Goal: Task Accomplishment & Management: Complete application form

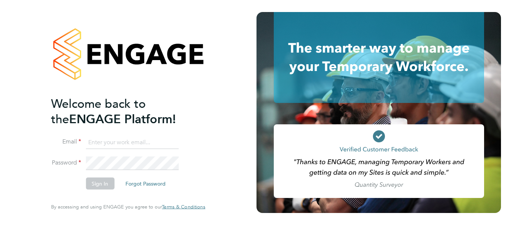
type input "[PERSON_NAME][EMAIL_ADDRESS][PERSON_NAME][DOMAIN_NAME]"
click at [216, 116] on div "Welcome back to the ENGAGE Platform! Email [PERSON_NAME][EMAIL_ADDRESS][PERSON_…" at bounding box center [128, 112] width 184 height 225
click at [106, 184] on button "Sign In" at bounding box center [100, 184] width 29 height 12
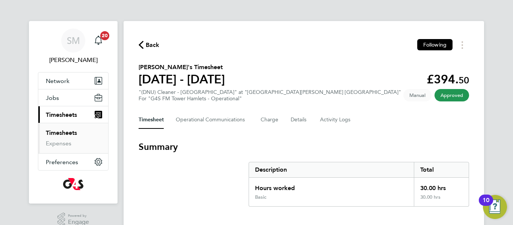
click at [71, 118] on span "Timesheets" at bounding box center [61, 114] width 31 height 7
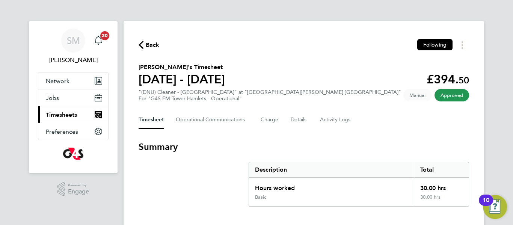
click at [71, 118] on span "Timesheets" at bounding box center [61, 114] width 31 height 7
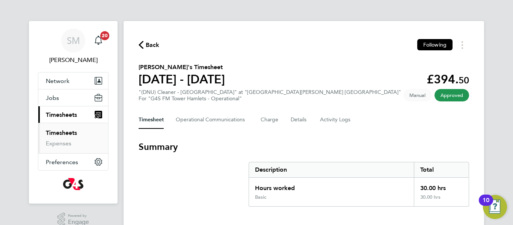
click at [61, 132] on link "Timesheets" at bounding box center [61, 132] width 31 height 7
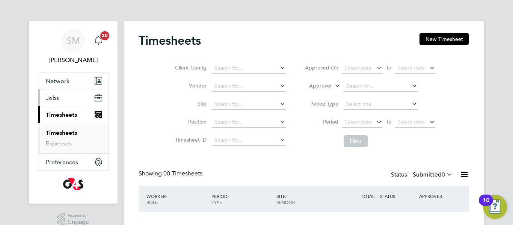
click at [54, 100] on span "Jobs" at bounding box center [52, 97] width 13 height 7
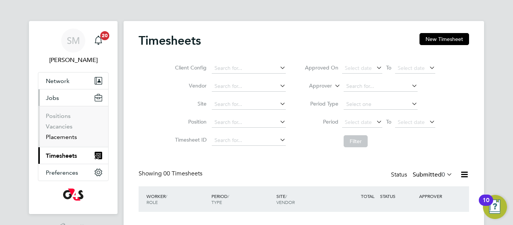
click at [62, 136] on link "Placements" at bounding box center [61, 136] width 31 height 7
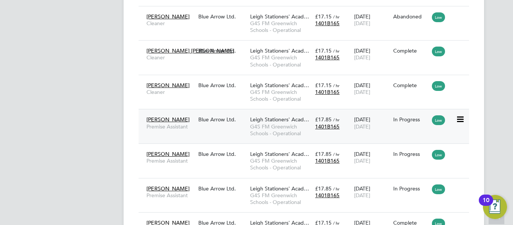
click at [462, 121] on icon at bounding box center [460, 119] width 8 height 9
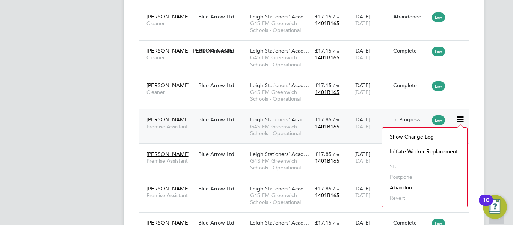
click at [174, 119] on span "[PERSON_NAME]" at bounding box center [167, 119] width 43 height 7
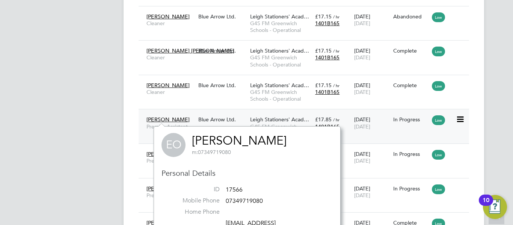
click at [214, 119] on div "Blue Arrow Ltd." at bounding box center [222, 119] width 52 height 14
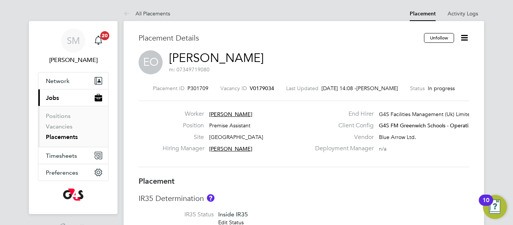
click at [277, 148] on div "Hiring Manager [PERSON_NAME]" at bounding box center [237, 151] width 148 height 12
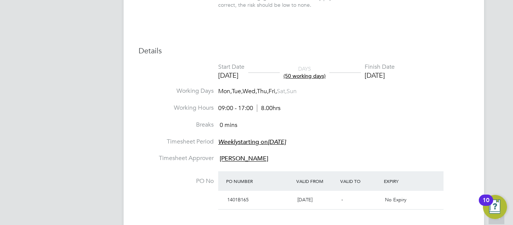
scroll to position [285, 0]
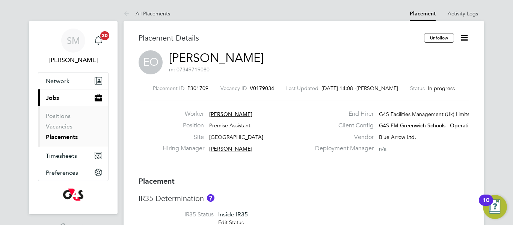
click at [463, 35] on icon at bounding box center [464, 37] width 9 height 9
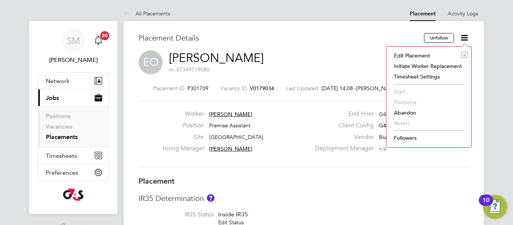
click at [410, 56] on li "Edit Placement e" at bounding box center [428, 55] width 77 height 11
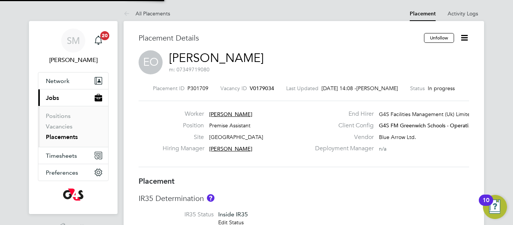
type input "[PERSON_NAME]"
type input "[DATE]"
type input "09:00"
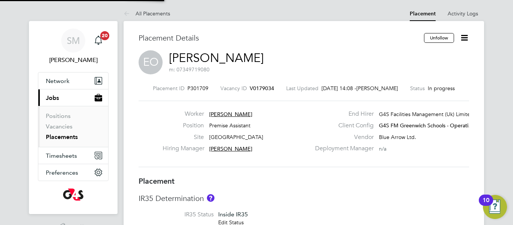
type input "17:00"
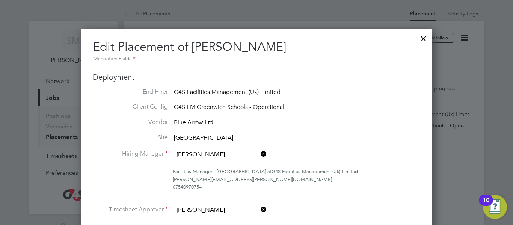
click at [324, 149] on li "Hiring Manager [PERSON_NAME]" at bounding box center [256, 158] width 327 height 19
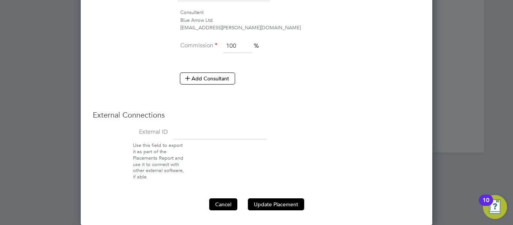
click at [231, 204] on button "Cancel" at bounding box center [223, 204] width 28 height 12
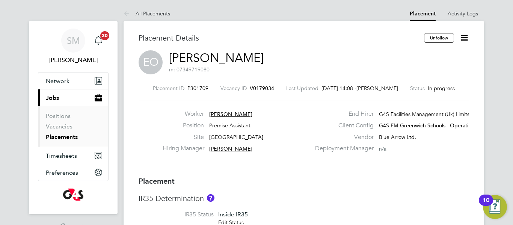
click at [308, 124] on div "Position Premise Assistant" at bounding box center [237, 128] width 148 height 12
click at [462, 38] on icon at bounding box center [464, 37] width 9 height 9
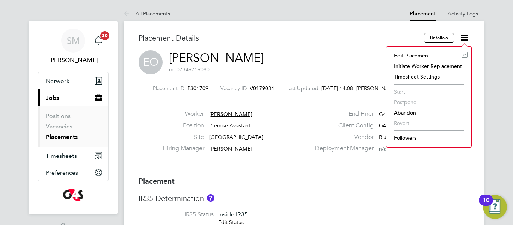
click at [404, 112] on li "Abandon" at bounding box center [428, 112] width 77 height 11
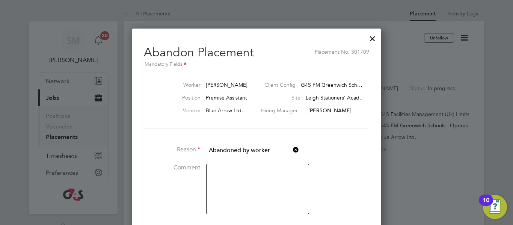
click at [323, 142] on li "Worker [PERSON_NAME] Client Config G4S FM Greenwich Sch… Position Premise Assis…" at bounding box center [256, 108] width 225 height 73
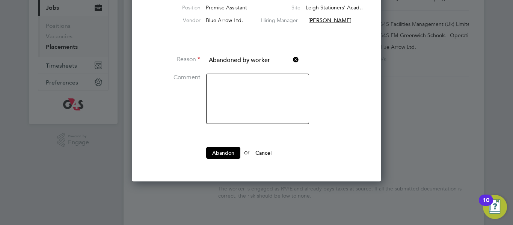
click at [271, 151] on button "Cancel" at bounding box center [263, 153] width 28 height 12
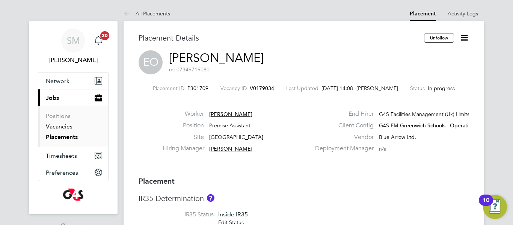
click at [66, 126] on link "Vacancies" at bounding box center [59, 126] width 27 height 7
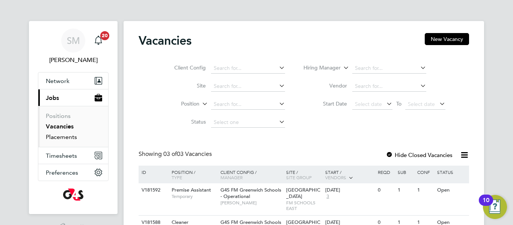
click at [72, 137] on link "Placements" at bounding box center [61, 136] width 31 height 7
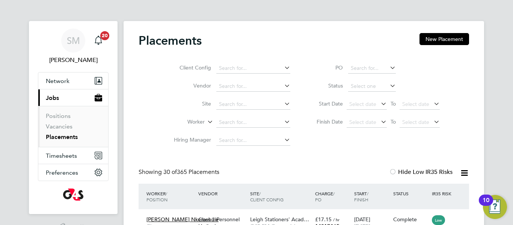
click at [59, 126] on link "Vacancies" at bounding box center [59, 126] width 27 height 7
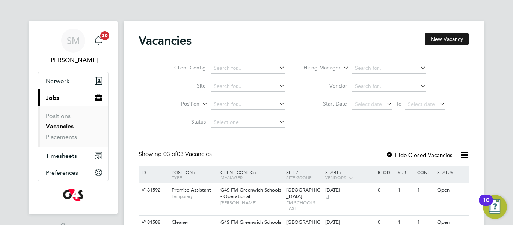
click at [447, 38] on button "New Vacancy" at bounding box center [447, 39] width 44 height 12
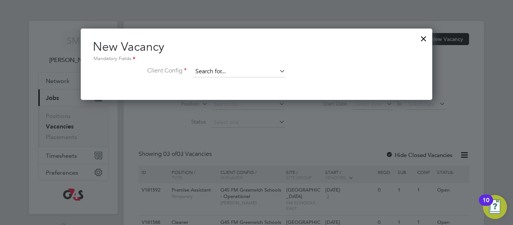
click at [259, 71] on input at bounding box center [239, 71] width 93 height 11
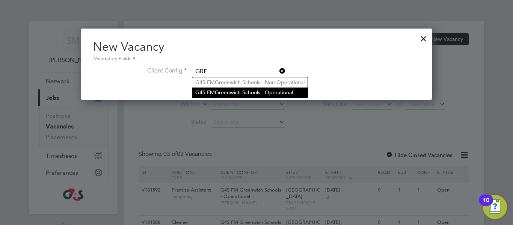
click at [262, 91] on li "G4S FM Gre enwich Schools - Operational" at bounding box center [249, 93] width 115 height 10
type input "G4S FM Greenwich Schools - Operational"
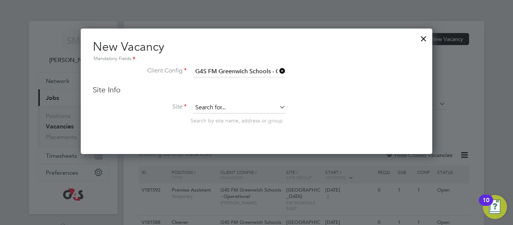
click at [240, 110] on input at bounding box center [239, 107] width 93 height 11
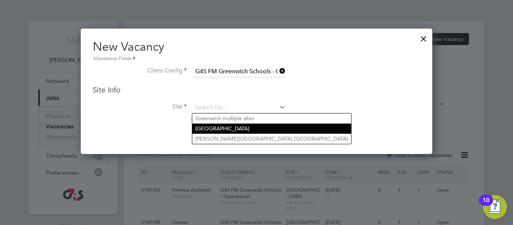
click at [239, 127] on li "[GEOGRAPHIC_DATA]" at bounding box center [271, 129] width 159 height 10
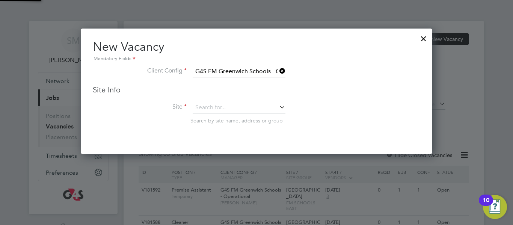
type input "[GEOGRAPHIC_DATA]"
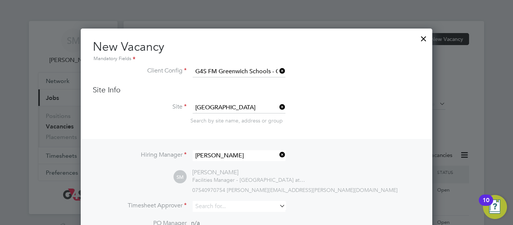
click at [334, 150] on li "Hiring Manager [PERSON_NAME]" at bounding box center [256, 159] width 327 height 18
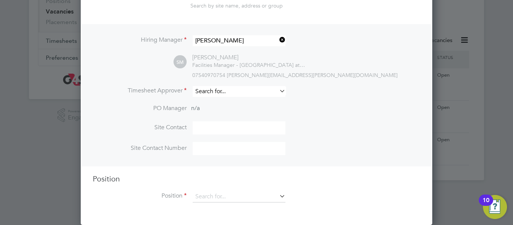
click at [240, 93] on input at bounding box center [239, 91] width 93 height 11
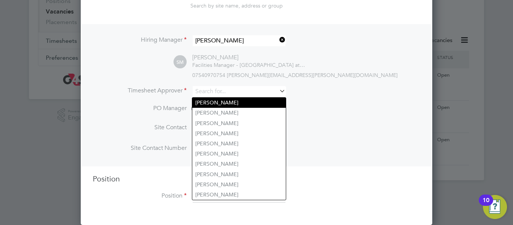
type input "[PERSON_NAME]"
type input "02088504220"
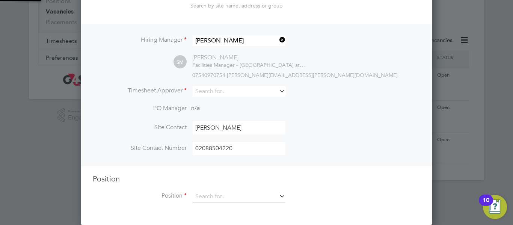
type input "[PERSON_NAME]"
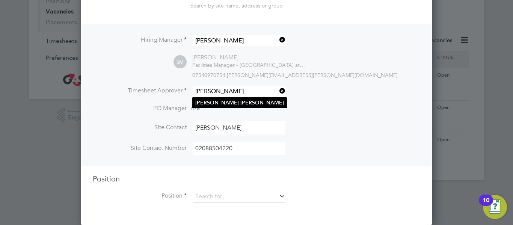
click at [240, 102] on b "[PERSON_NAME]" at bounding box center [262, 103] width 44 height 6
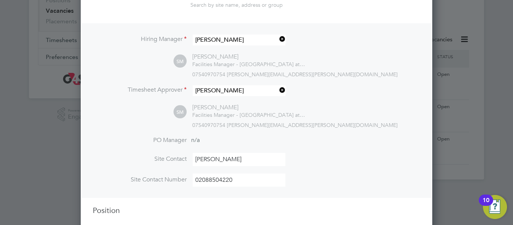
click at [346, 115] on div "SM [PERSON_NAME] Facilities Manager - [GEOGRAPHIC_DATA] at G4S Facilities Manag…" at bounding box center [297, 116] width 247 height 25
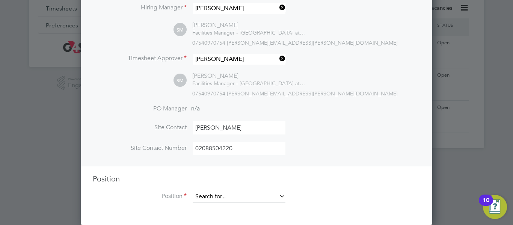
click at [221, 198] on input at bounding box center [239, 196] width 93 height 11
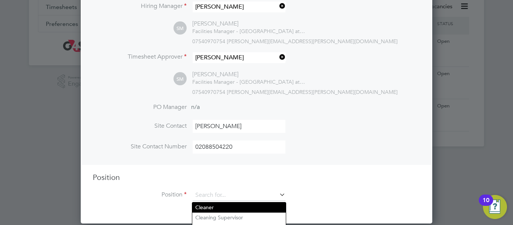
click at [220, 206] on li "Cleaner" at bounding box center [239, 207] width 94 height 10
type input "Cleaner"
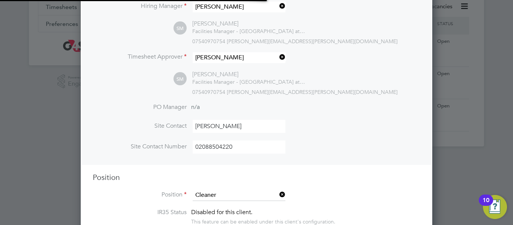
type textarea " Lo ipsumdo, si ametco adi elit se doei tempori utl etd magnaa enim adminimv. …"
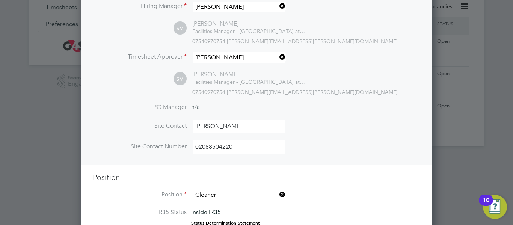
click at [333, 123] on li "Site Contact [PERSON_NAME]" at bounding box center [256, 130] width 327 height 21
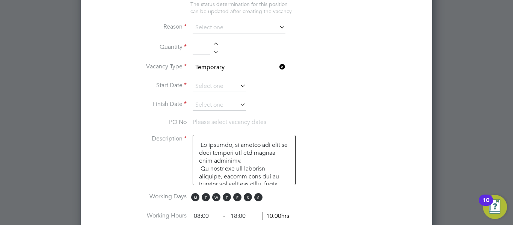
scroll to position [404, 0]
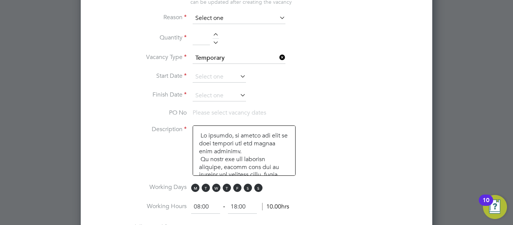
click at [240, 17] on input at bounding box center [239, 18] width 93 height 11
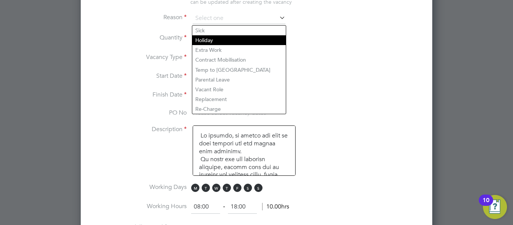
click at [254, 39] on li "Holiday" at bounding box center [239, 40] width 94 height 10
type input "Holiday"
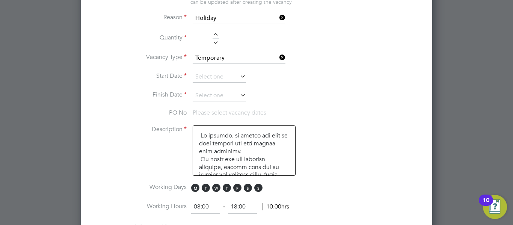
click at [214, 35] on div at bounding box center [216, 35] width 6 height 5
type input "1"
click at [238, 77] on icon at bounding box center [238, 76] width 0 height 11
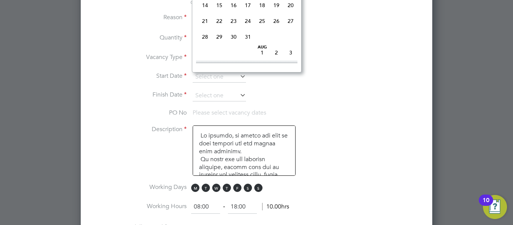
scroll to position [217, 0]
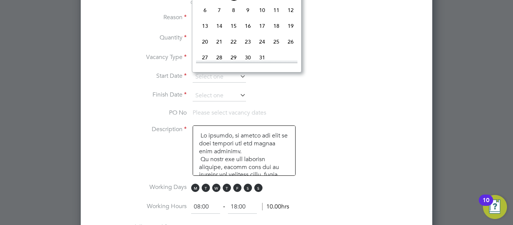
type input "[DATE]"
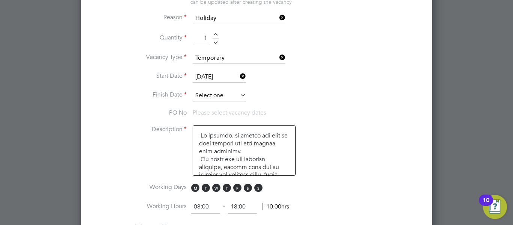
click at [231, 96] on input at bounding box center [219, 95] width 53 height 11
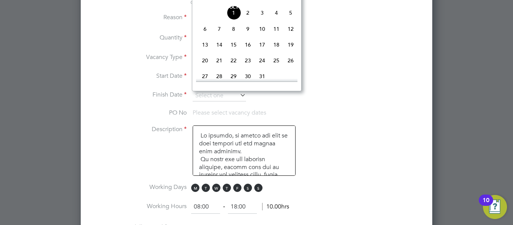
click at [263, 20] on span "3" at bounding box center [262, 13] width 14 height 14
type input "[DATE]"
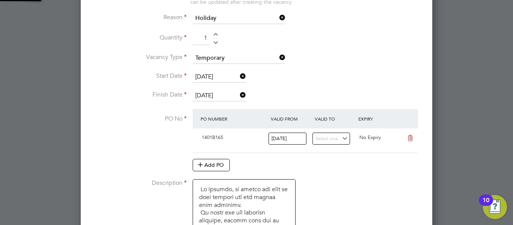
scroll to position [13, 71]
click at [321, 86] on li "Start Date [DATE]" at bounding box center [256, 80] width 327 height 19
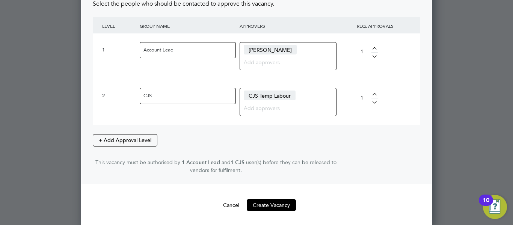
scroll to position [1117, 0]
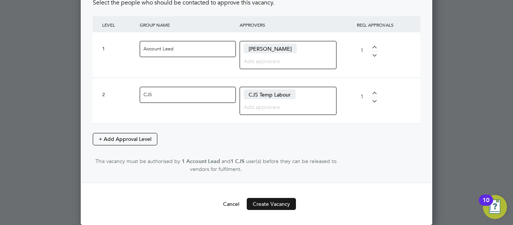
click at [258, 204] on button "Create Vacancy" at bounding box center [271, 204] width 49 height 12
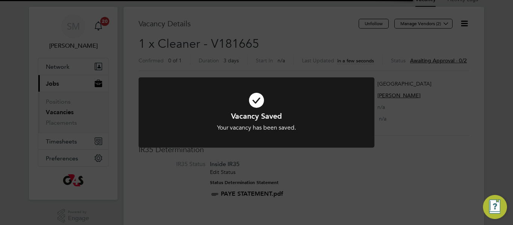
scroll to position [22, 53]
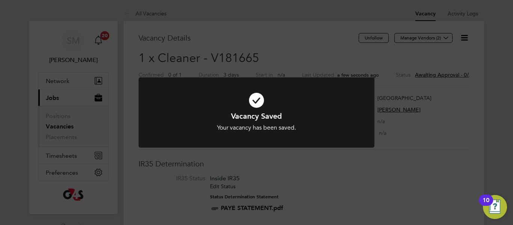
click at [340, 49] on div "Vacancy Saved Your vacancy has been saved. Cancel Okay" at bounding box center [256, 112] width 513 height 225
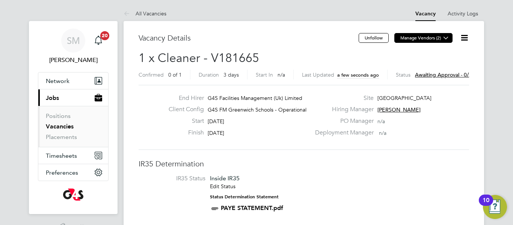
click at [448, 37] on icon at bounding box center [446, 38] width 6 height 6
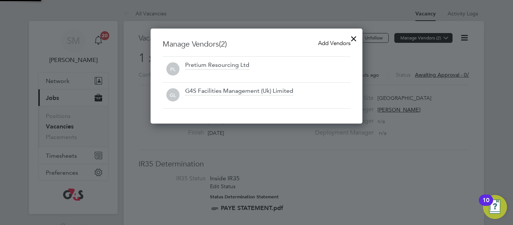
scroll to position [95, 212]
click at [337, 43] on span "Add Vendors" at bounding box center [334, 42] width 32 height 7
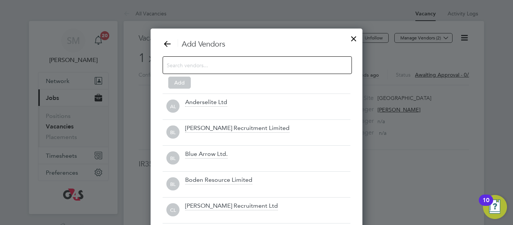
scroll to position [211, 212]
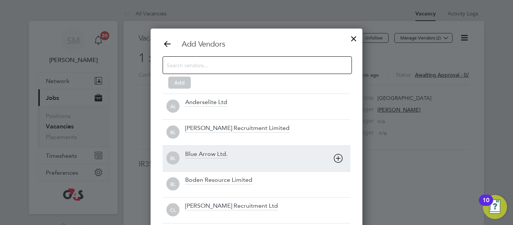
click at [231, 155] on div "Blue Arrow Ltd." at bounding box center [267, 158] width 165 height 17
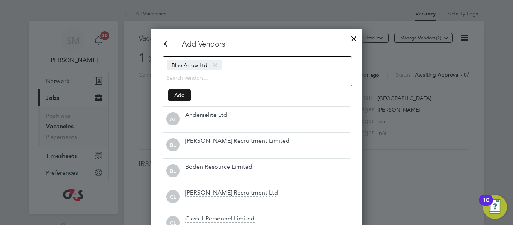
click at [183, 96] on button "Add" at bounding box center [179, 95] width 23 height 12
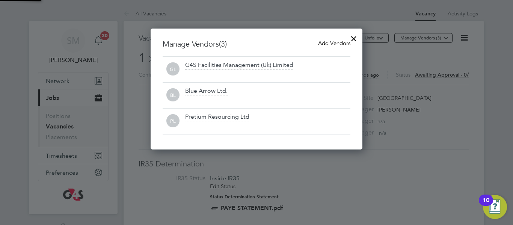
scroll to position [121, 212]
click at [354, 39] on div at bounding box center [354, 37] width 14 height 14
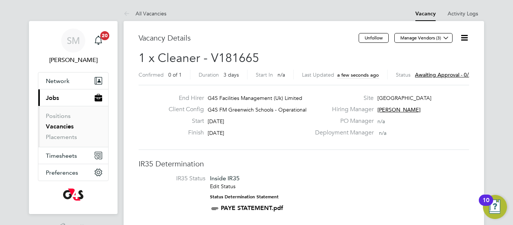
click at [328, 166] on h3 "IR35 Determination" at bounding box center [304, 164] width 330 height 10
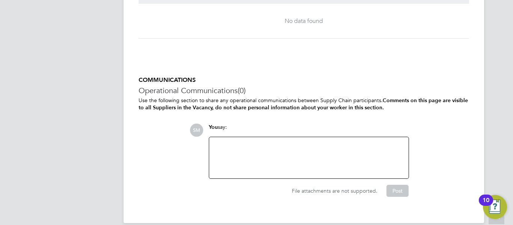
scroll to position [1019, 0]
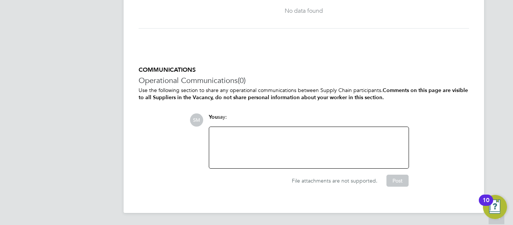
click at [299, 143] on div at bounding box center [309, 147] width 190 height 32
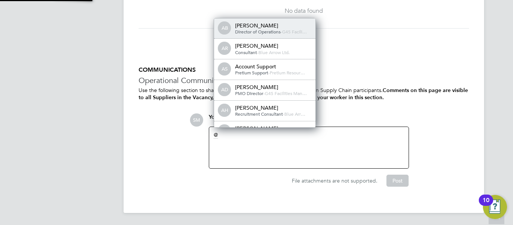
scroll to position [6, 75]
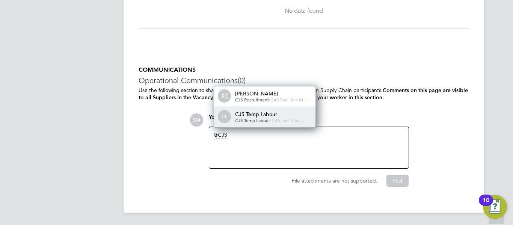
click at [278, 115] on div "CJS Temp Labour" at bounding box center [272, 114] width 75 height 7
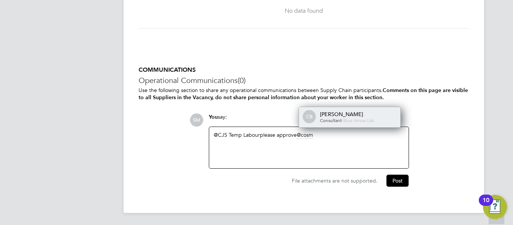
click at [333, 112] on div "[PERSON_NAME]" at bounding box center [357, 114] width 75 height 7
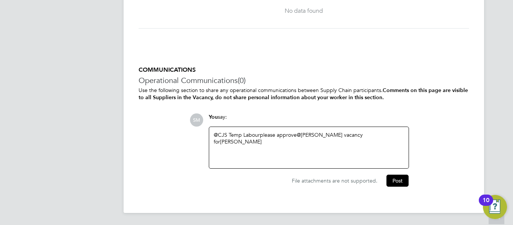
click at [356, 145] on div "@CJS Temp Labour ​ please approve @[PERSON_NAME] ​ vacancy for [PERSON_NAME]" at bounding box center [309, 147] width 190 height 32
click at [395, 183] on button "Post" at bounding box center [397, 181] width 22 height 12
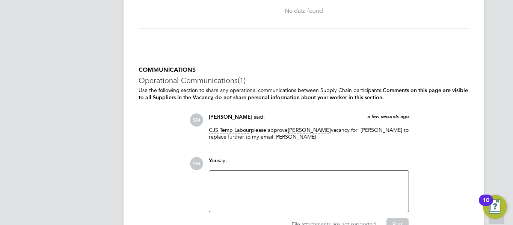
click at [406, 142] on div "CJS Temp Labour please approve [PERSON_NAME] vacancy for [PERSON_NAME] to repla…" at bounding box center [309, 136] width 200 height 19
